Goal: Task Accomplishment & Management: Manage account settings

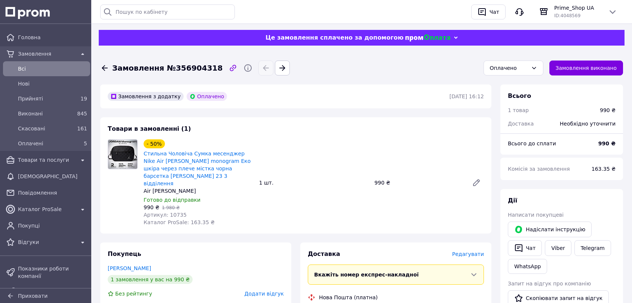
scroll to position [83, 0]
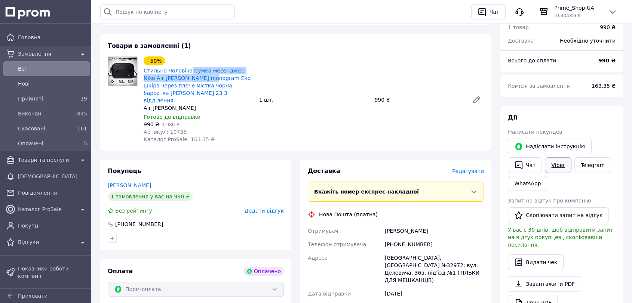
click at [563, 170] on link "Viber" at bounding box center [558, 166] width 26 height 16
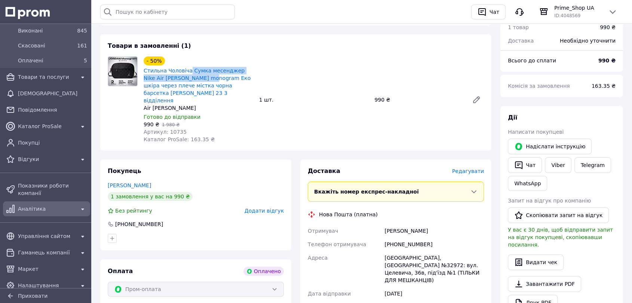
click at [32, 207] on span "Аналітика" at bounding box center [46, 208] width 57 height 7
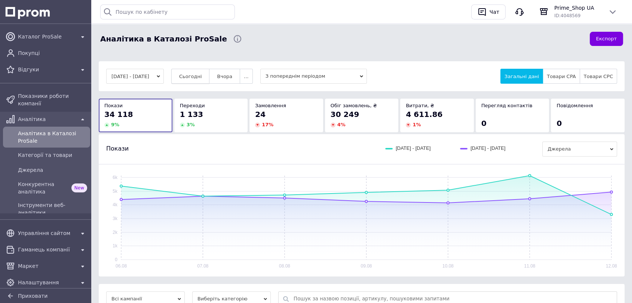
click at [204, 73] on button "Сьогодні" at bounding box center [190, 76] width 39 height 15
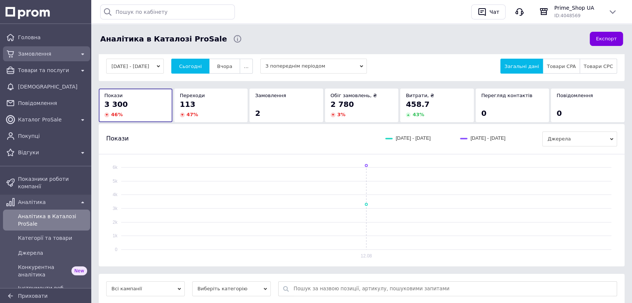
click at [51, 59] on div "Замовлення" at bounding box center [46, 54] width 84 height 12
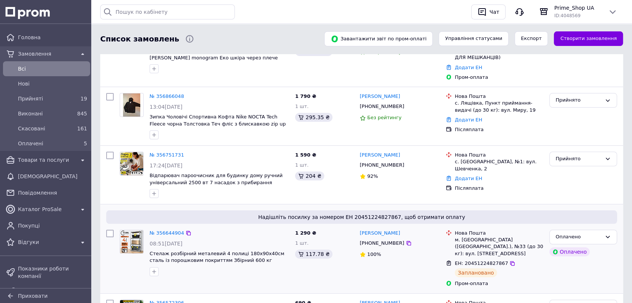
scroll to position [83, 0]
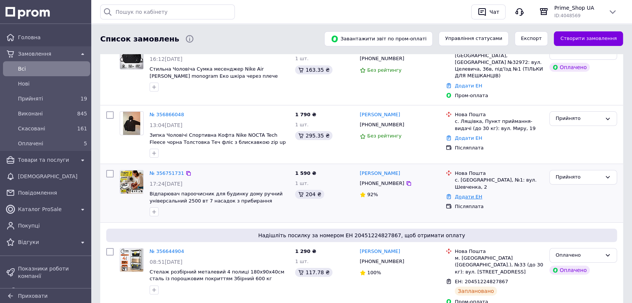
click at [465, 194] on link "Додати ЕН" at bounding box center [468, 197] width 27 height 6
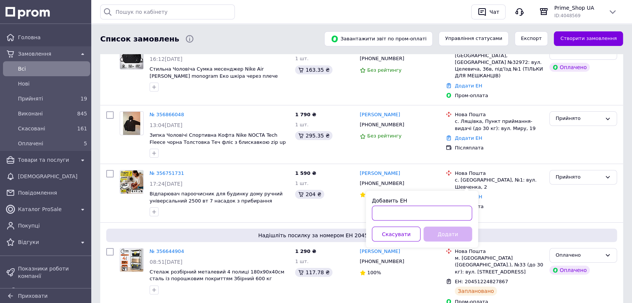
click at [431, 213] on input "Добавить ЕН" at bounding box center [422, 213] width 100 height 15
paste input "20451225257766"
type input "20451225257766"
click at [436, 236] on button "Додати" at bounding box center [448, 234] width 49 height 15
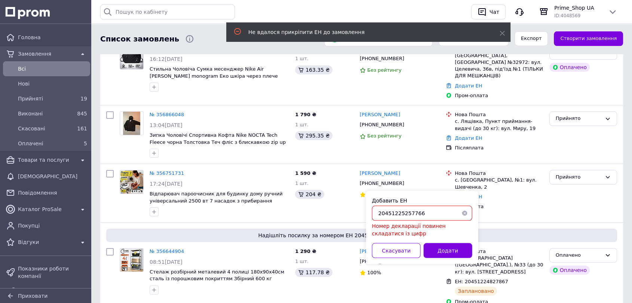
click at [378, 215] on input "20451225257766" at bounding box center [422, 213] width 100 height 15
click at [171, 223] on div "Надішліть посилку за номером ЕН 20451224827867, щоб отримати оплату № 356644904…" at bounding box center [361, 267] width 523 height 89
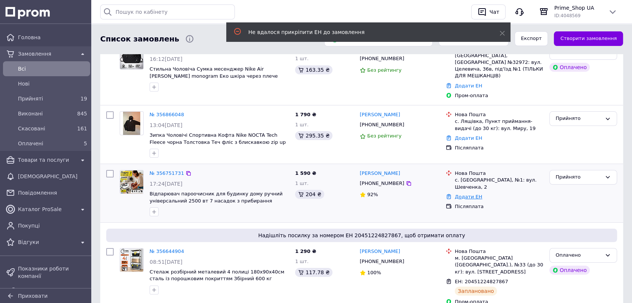
click at [462, 194] on link "Додати ЕН" at bounding box center [468, 197] width 27 height 6
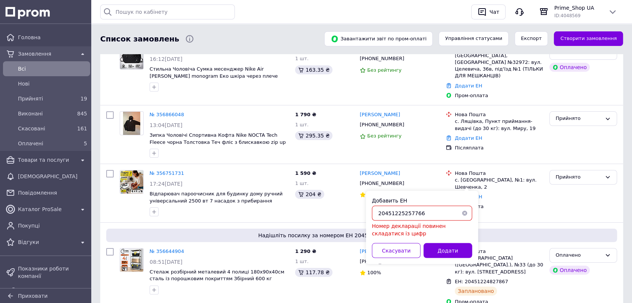
click at [377, 213] on input "20451225257766" at bounding box center [422, 213] width 100 height 15
click at [449, 248] on button "Додати" at bounding box center [448, 250] width 49 height 15
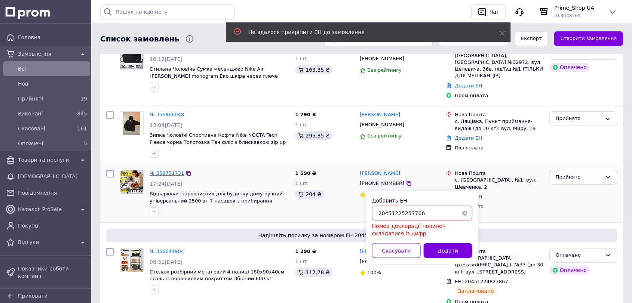
click at [174, 171] on link "№ 356751731" at bounding box center [167, 174] width 34 height 6
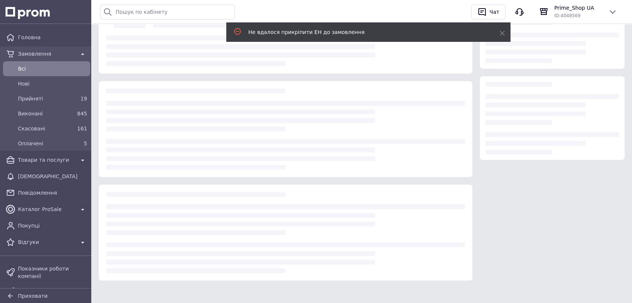
scroll to position [83, 0]
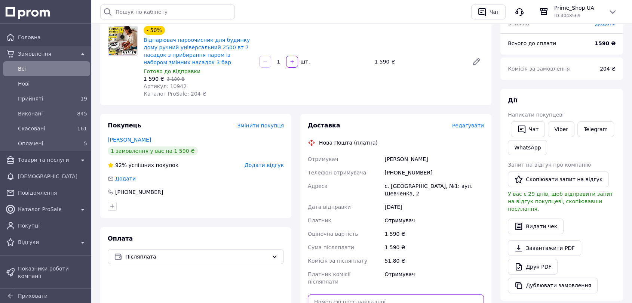
click at [382, 295] on input "text" at bounding box center [396, 302] width 176 height 15
paste input "20451225257766"
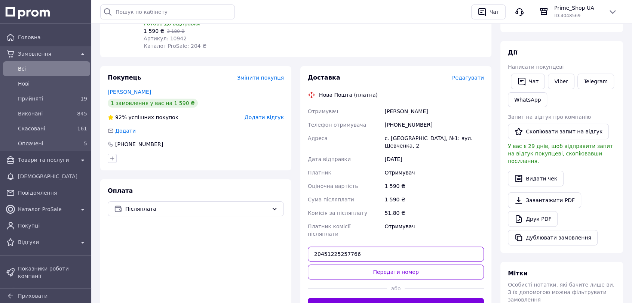
scroll to position [166, 0]
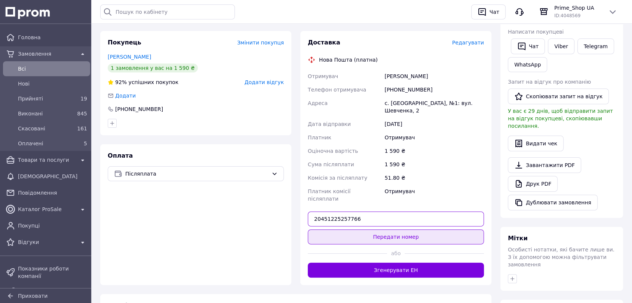
type input "20451225257766"
click at [354, 230] on button "Передати номер" at bounding box center [396, 237] width 176 height 15
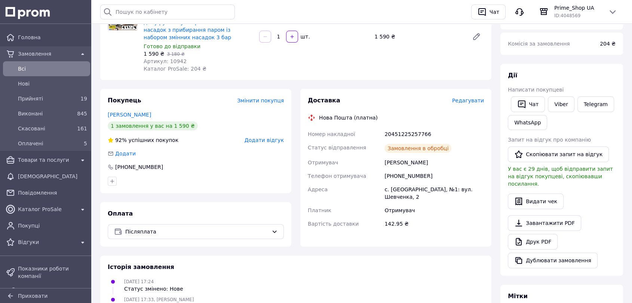
scroll to position [42, 0]
